Goal: Navigation & Orientation: Find specific page/section

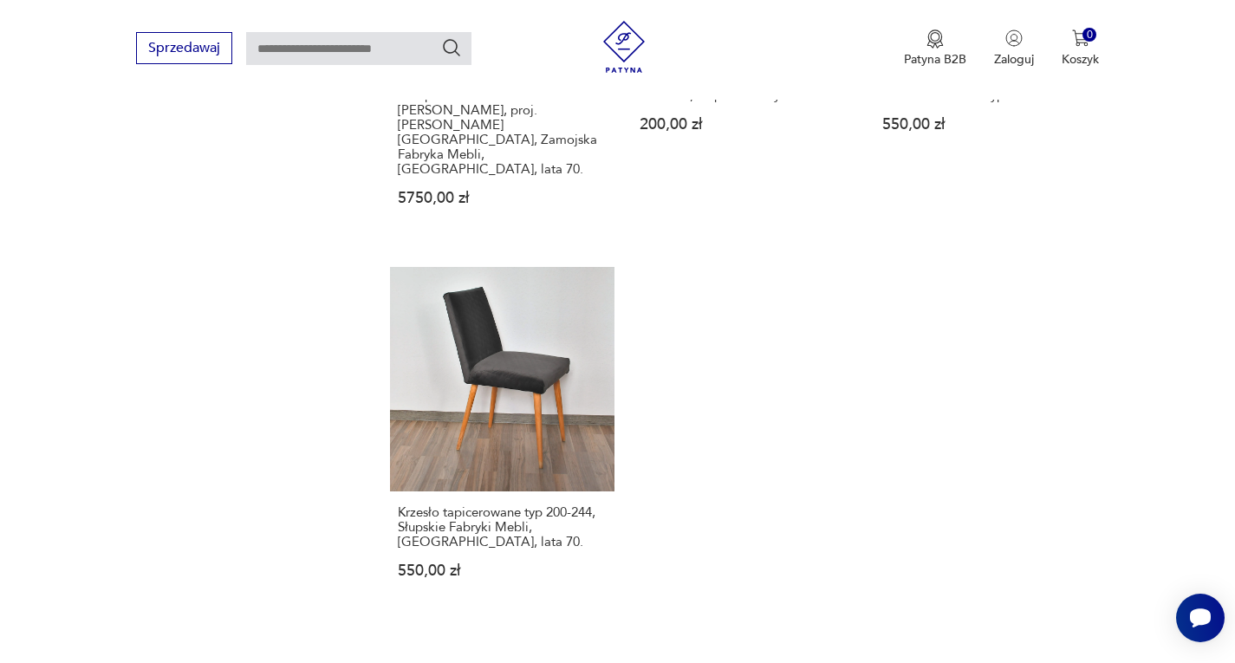
scroll to position [2629, 0]
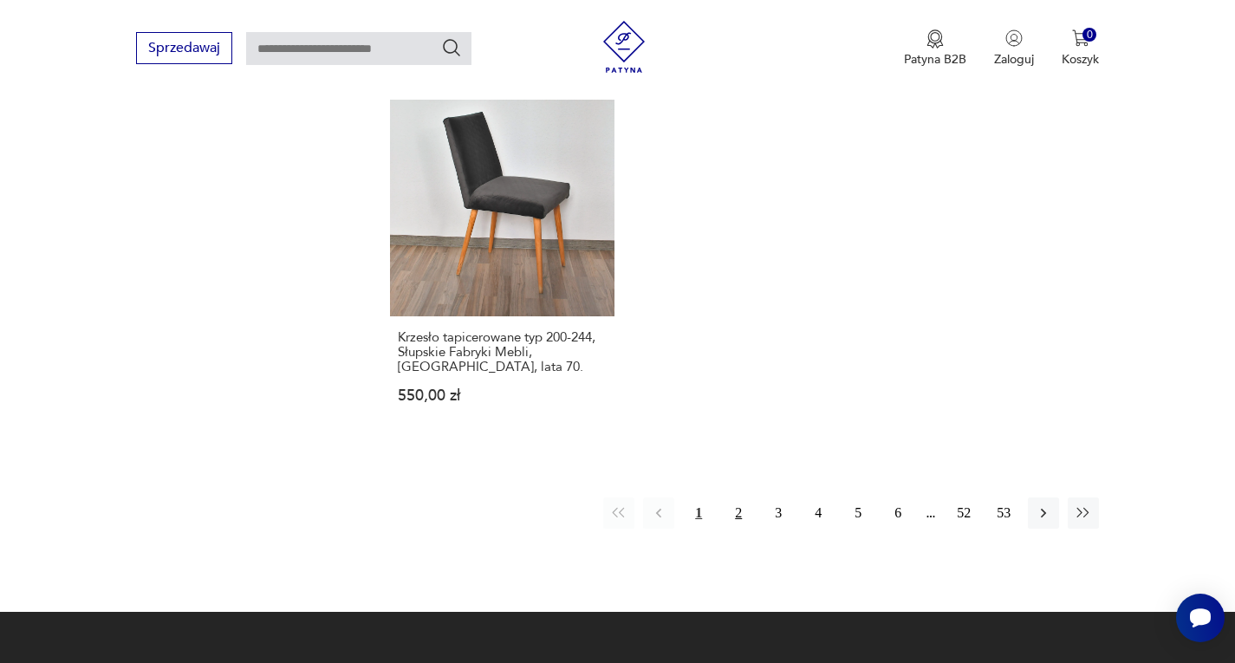
click at [738, 498] on button "2" at bounding box center [738, 513] width 31 height 31
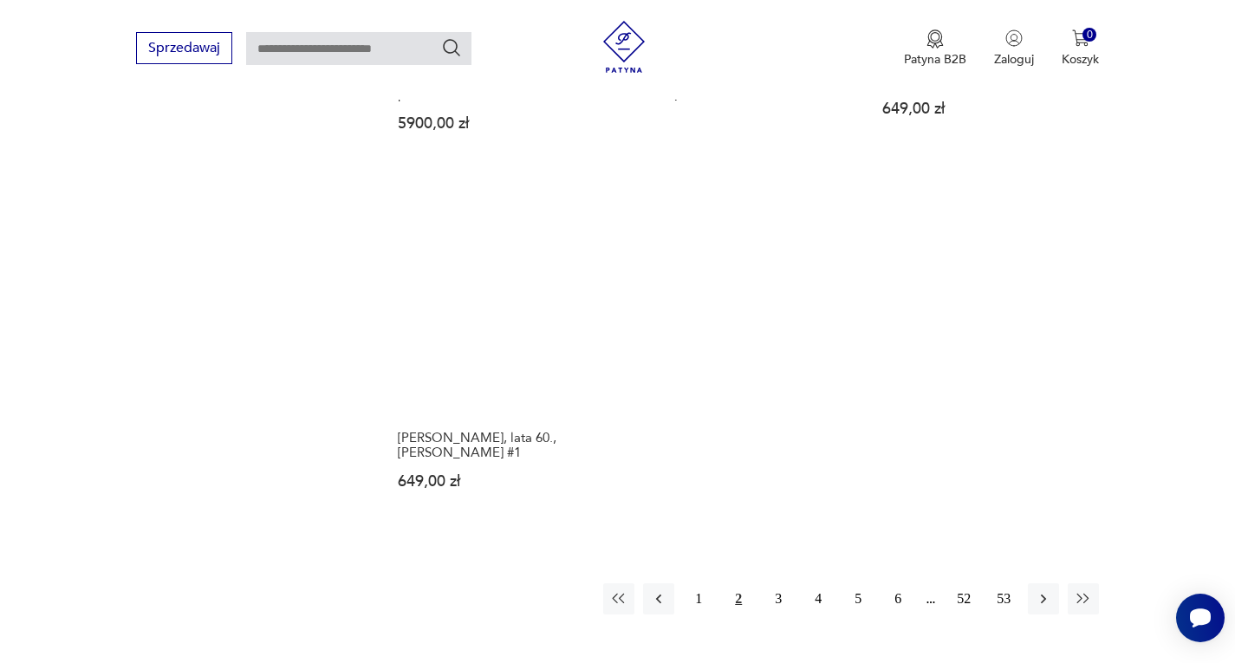
scroll to position [2455, 0]
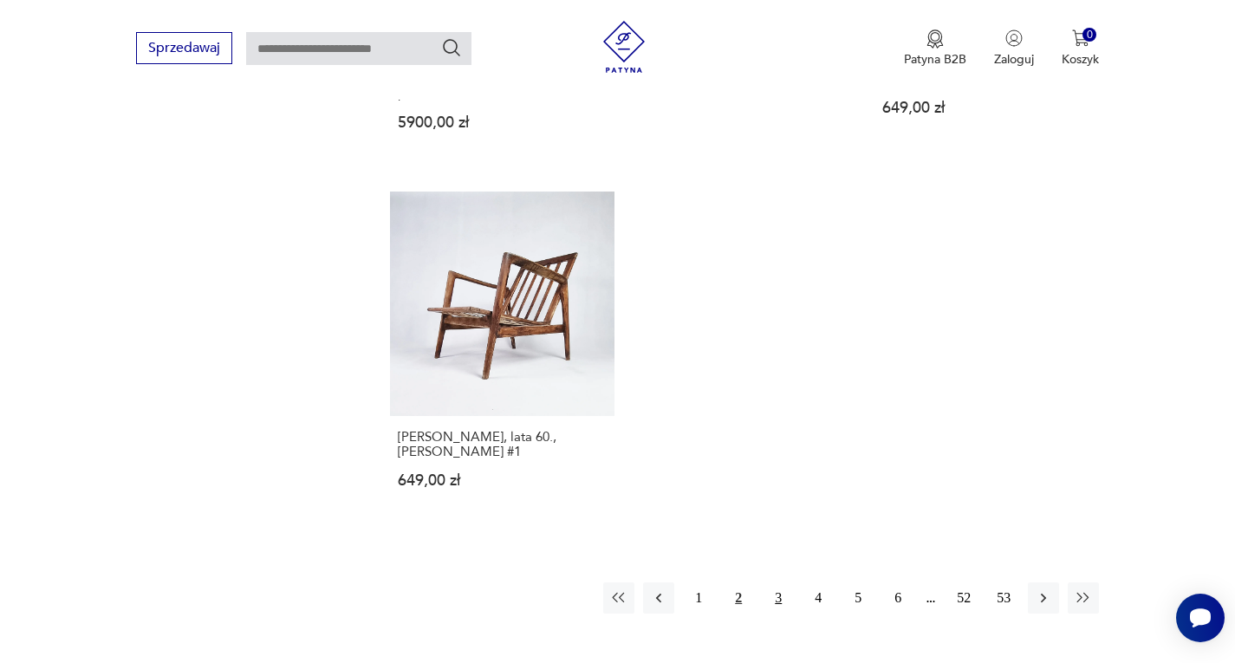
click at [776, 583] on button "3" at bounding box center [778, 598] width 31 height 31
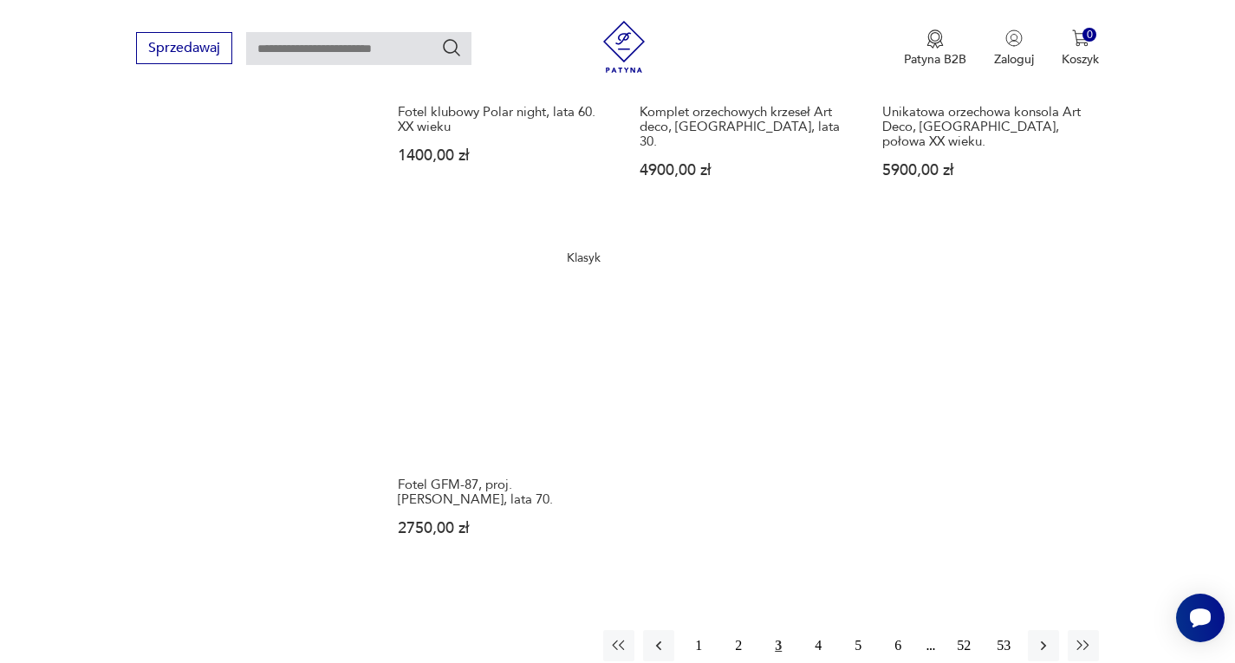
scroll to position [2455, 0]
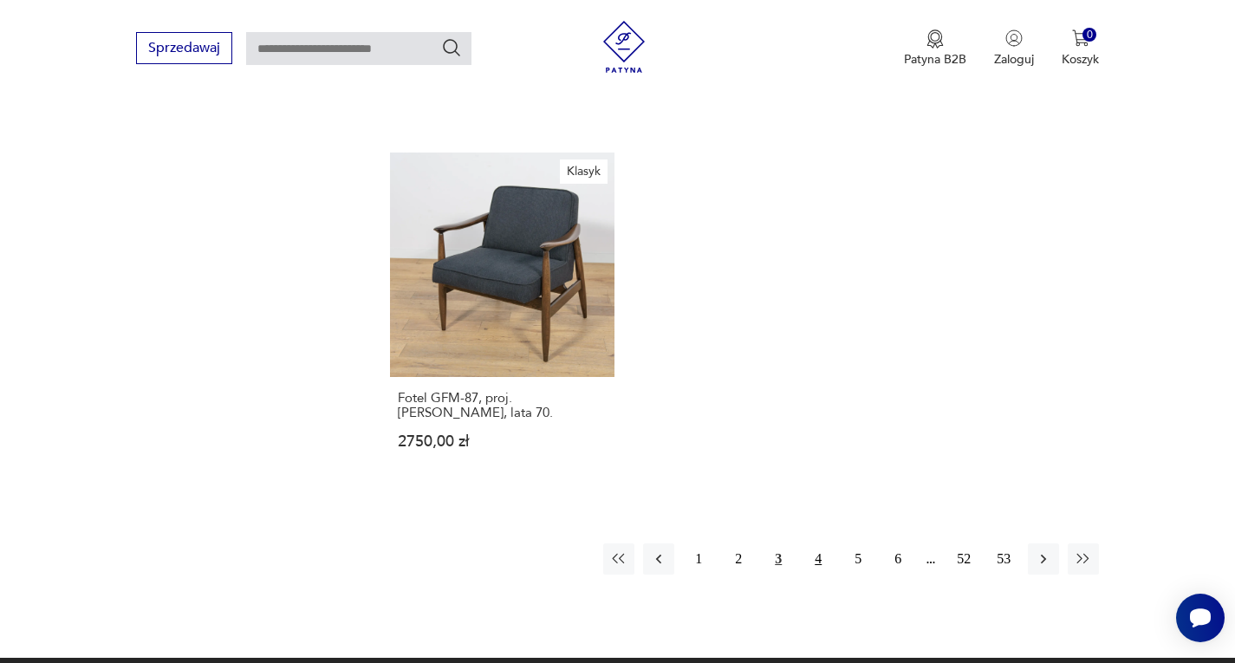
click at [824, 544] on button "4" at bounding box center [818, 559] width 31 height 31
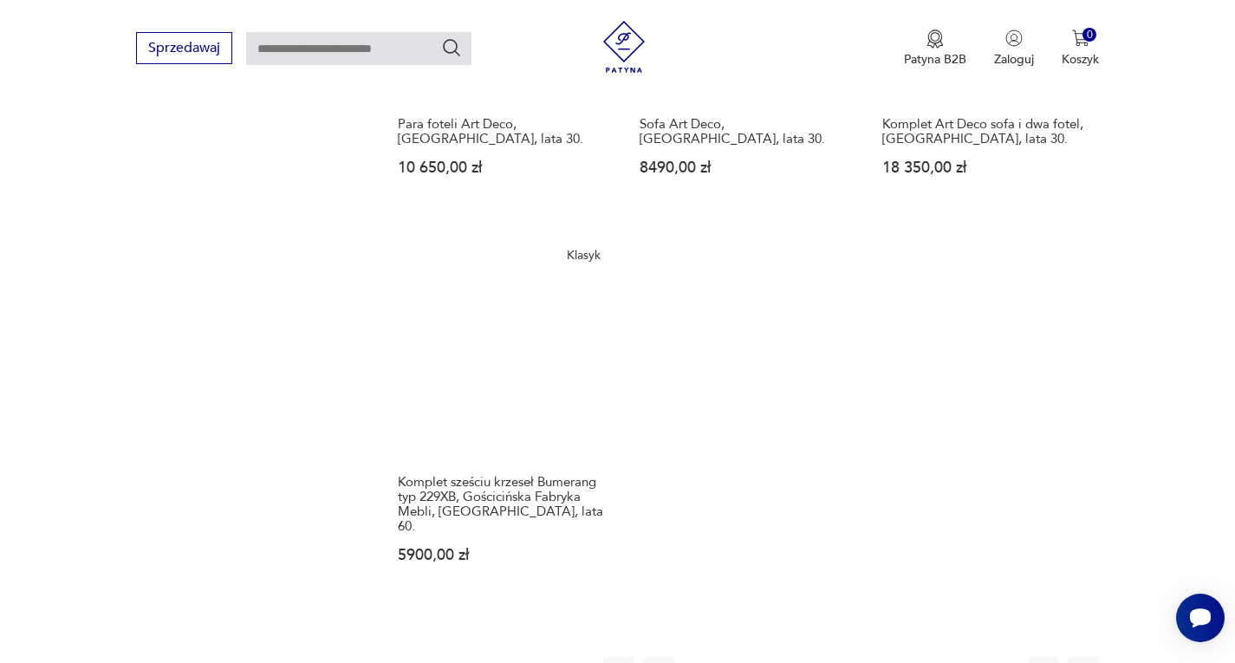
scroll to position [2455, 0]
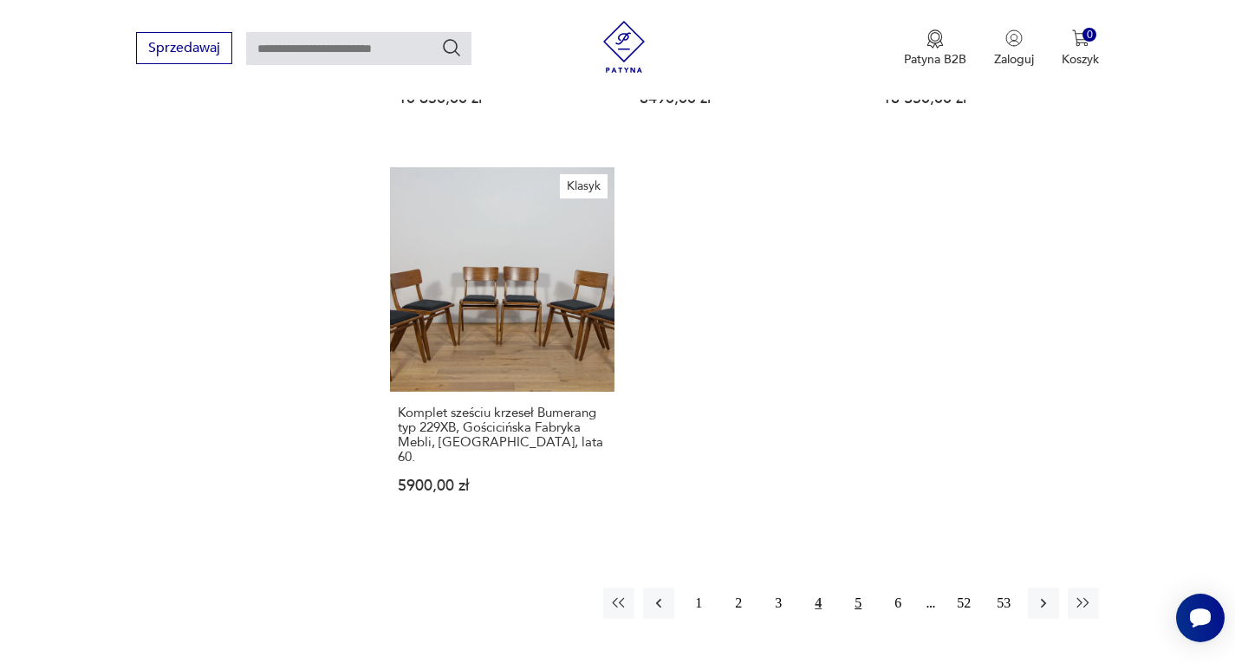
click at [850, 588] on button "5" at bounding box center [858, 603] width 31 height 31
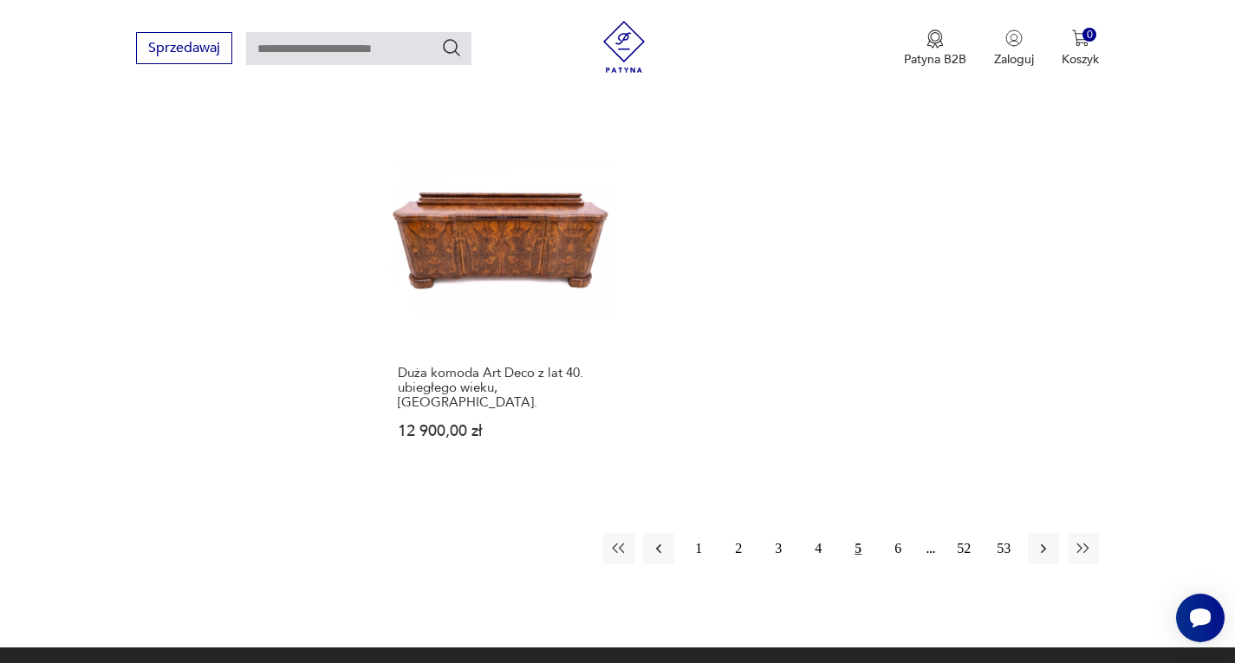
scroll to position [2629, 0]
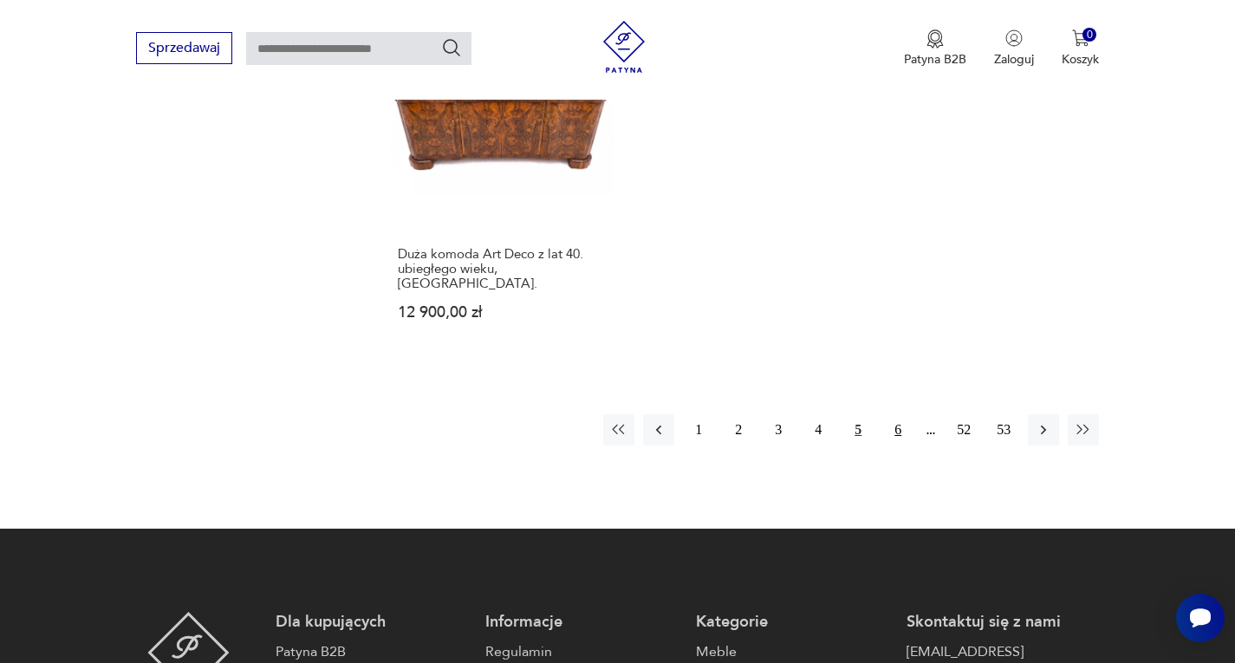
click at [898, 414] on button "6" at bounding box center [898, 429] width 31 height 31
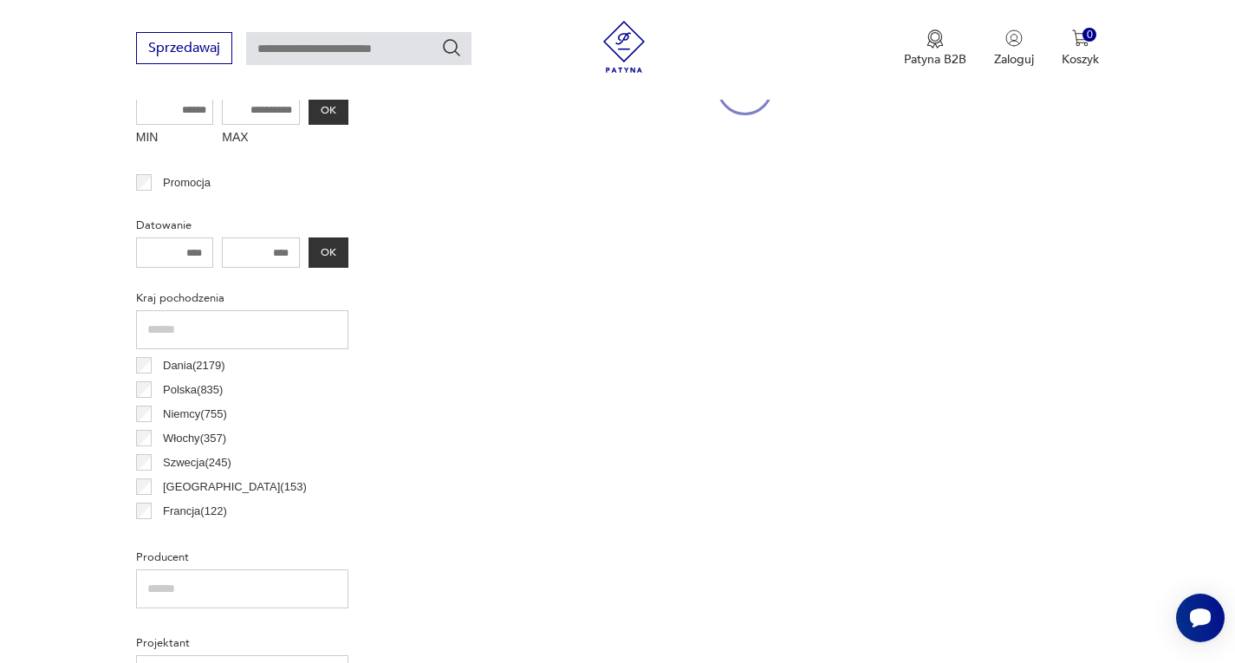
scroll to position [461, 0]
